Goal: Find specific page/section: Find specific page/section

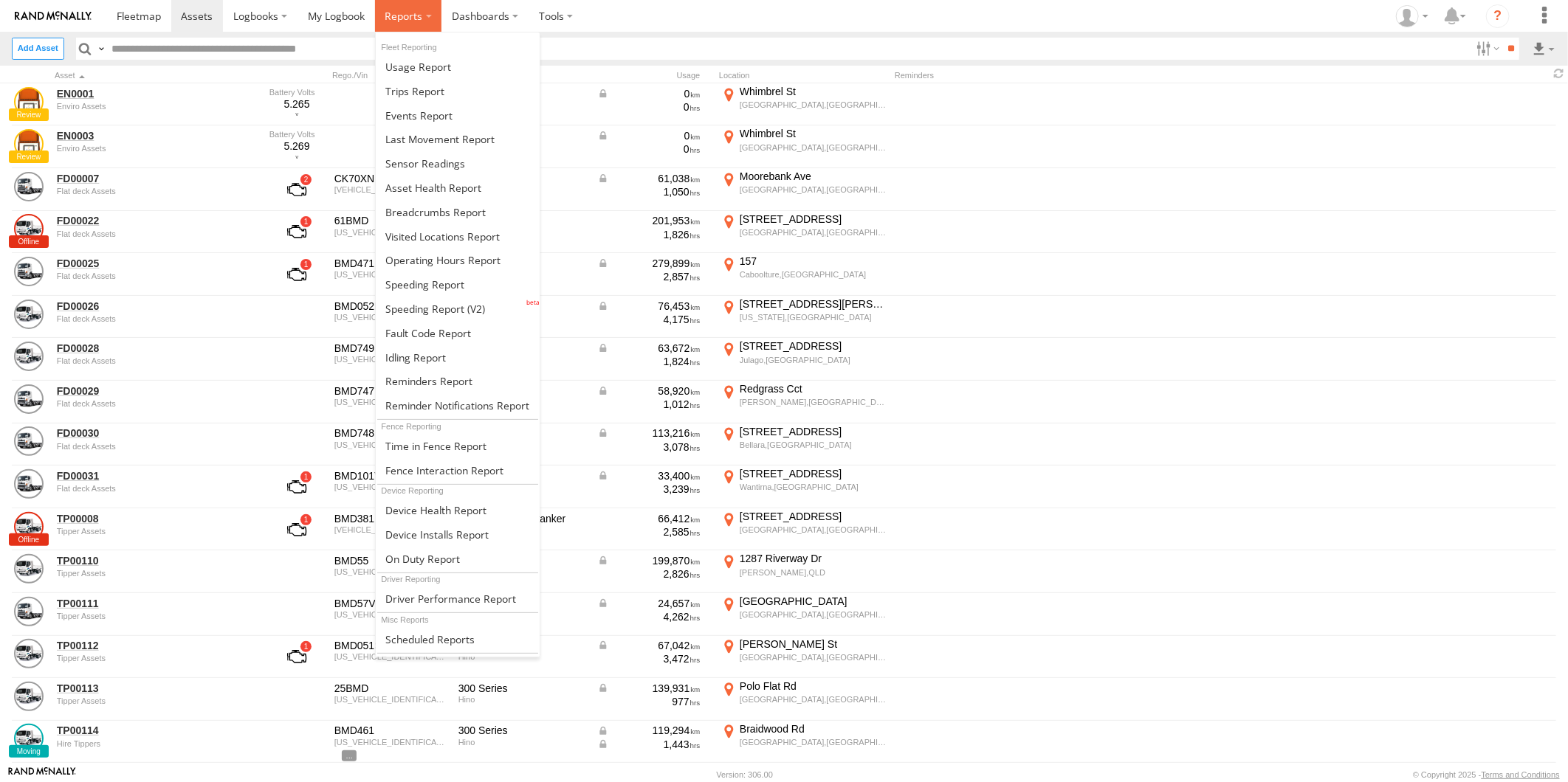
click at [414, 25] on label at bounding box center [409, 16] width 67 height 32
click at [433, 266] on span at bounding box center [436, 510] width 101 height 14
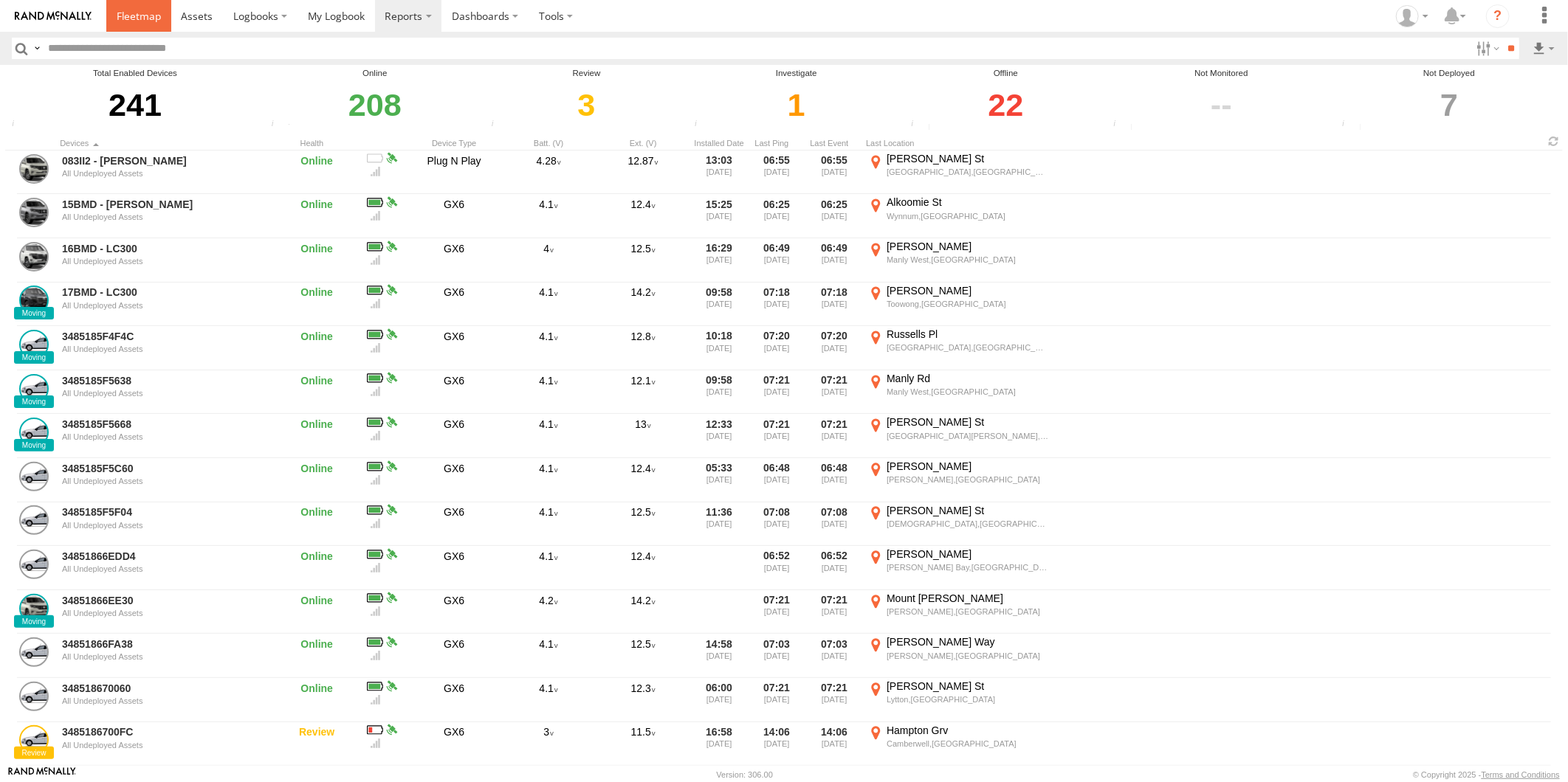
click at [144, 15] on span at bounding box center [138, 16] width 44 height 14
